Goal: Information Seeking & Learning: Learn about a topic

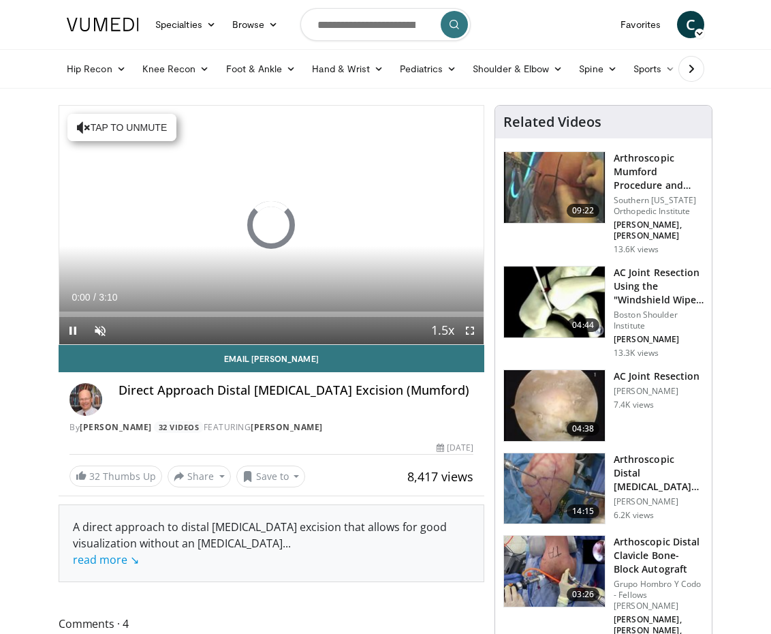
click at [467, 328] on span "Video Player" at bounding box center [469, 330] width 27 height 27
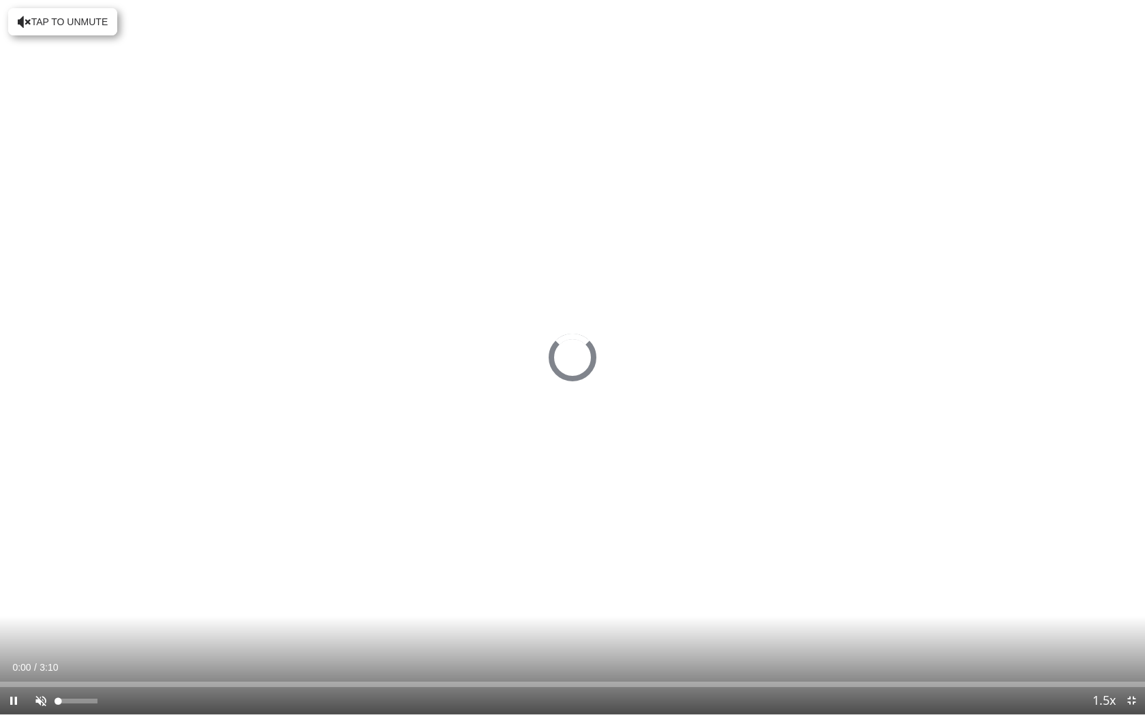
click at [41, 633] on span "Video Player" at bounding box center [40, 700] width 27 height 27
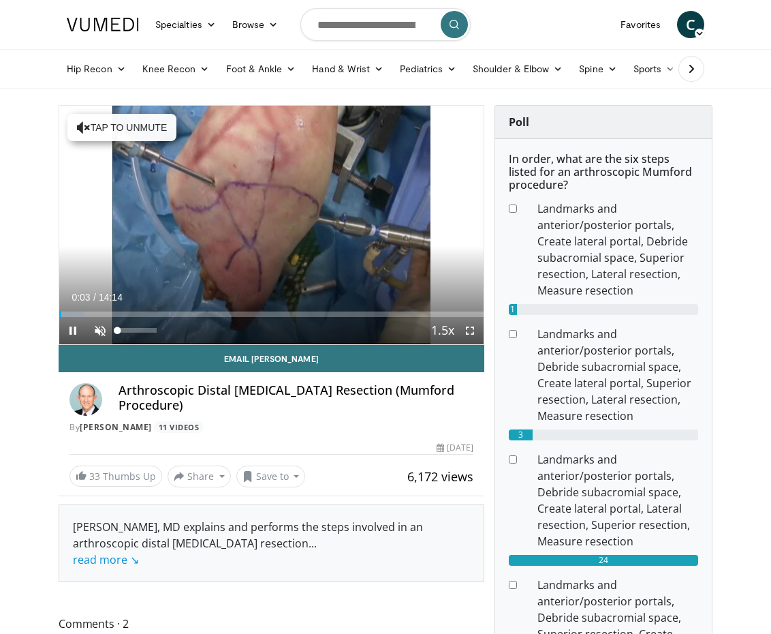
click at [94, 332] on span "Video Player" at bounding box center [100, 330] width 27 height 27
click at [466, 329] on span "Video Player" at bounding box center [469, 330] width 27 height 27
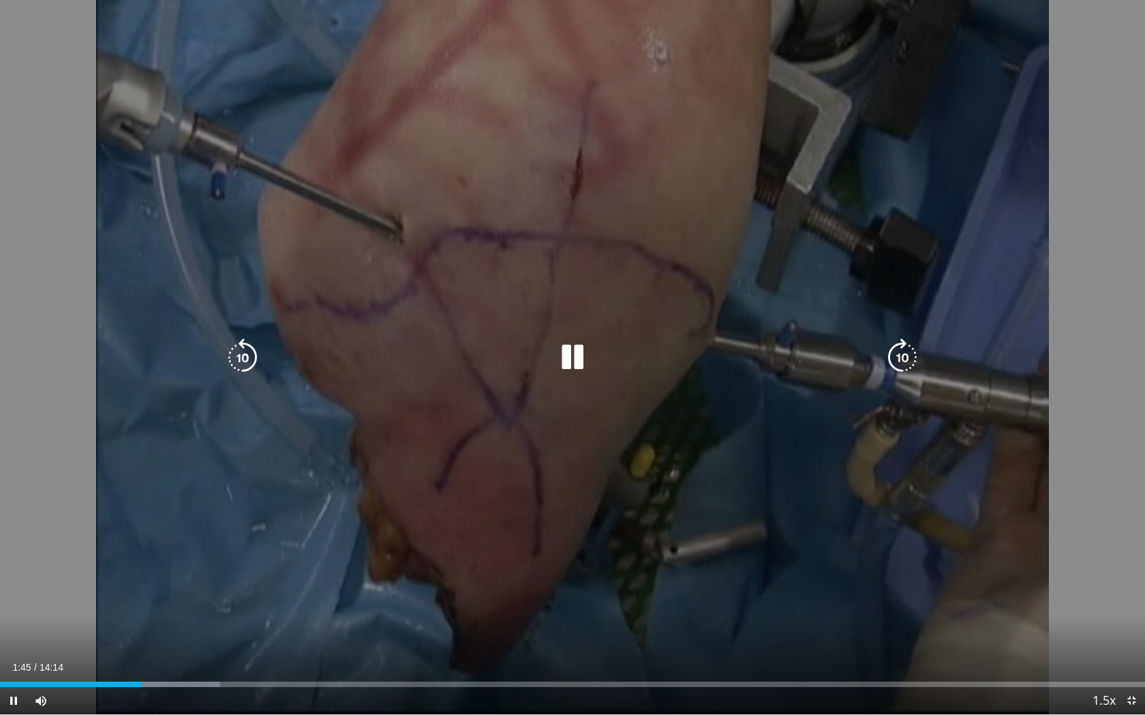
click at [771, 433] on div "10 seconds Tap to unmute" at bounding box center [572, 357] width 1145 height 715
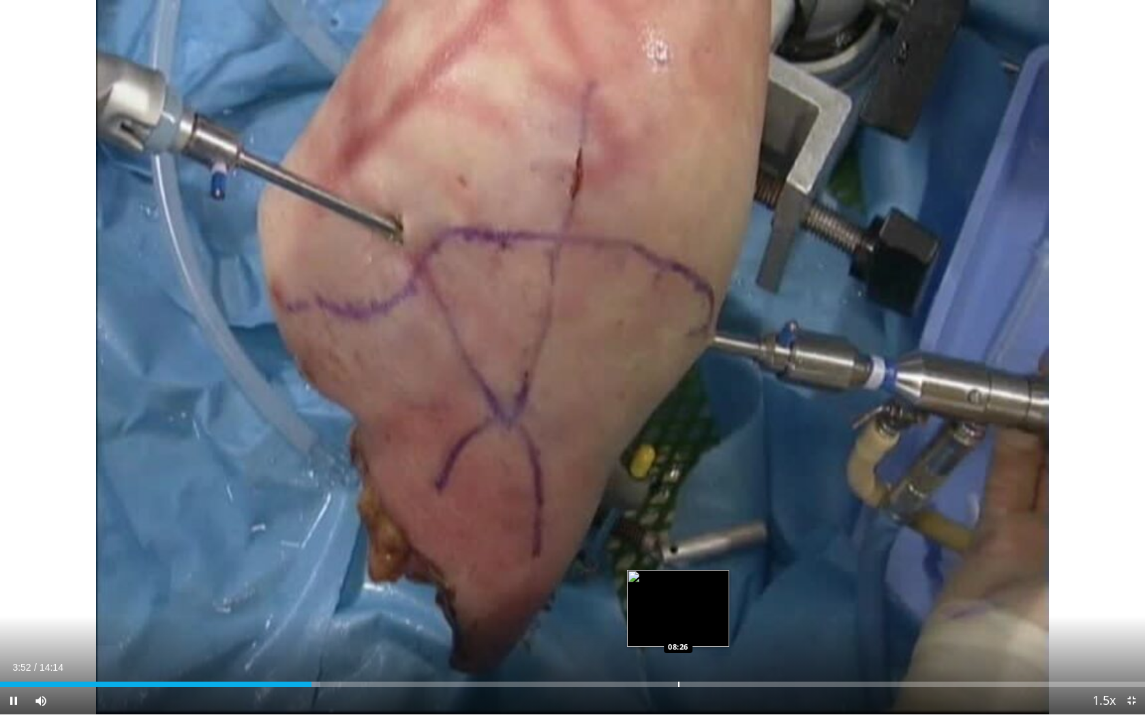
click at [678, 633] on div "Loaded : 27.99% 03:52 08:26" at bounding box center [572, 680] width 1145 height 13
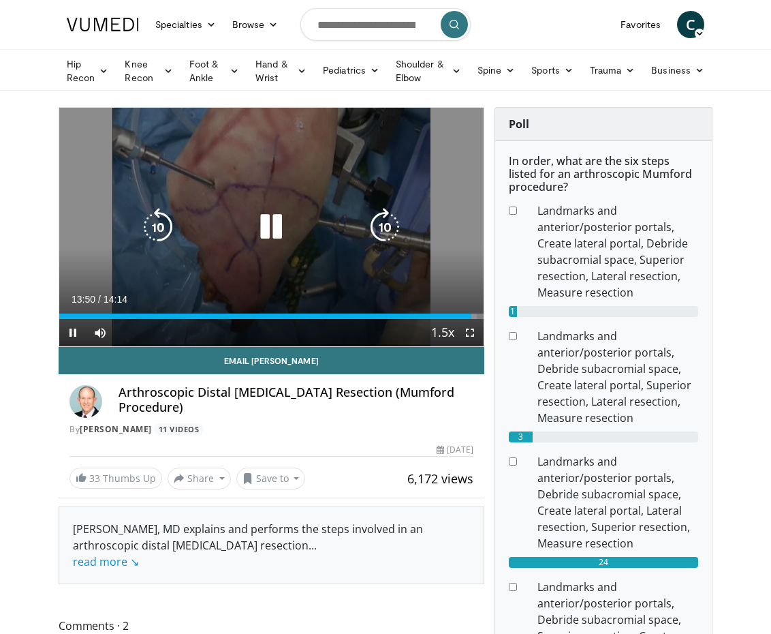
click at [270, 231] on icon "Video Player" at bounding box center [271, 227] width 38 height 38
